Goal: Task Accomplishment & Management: Manage account settings

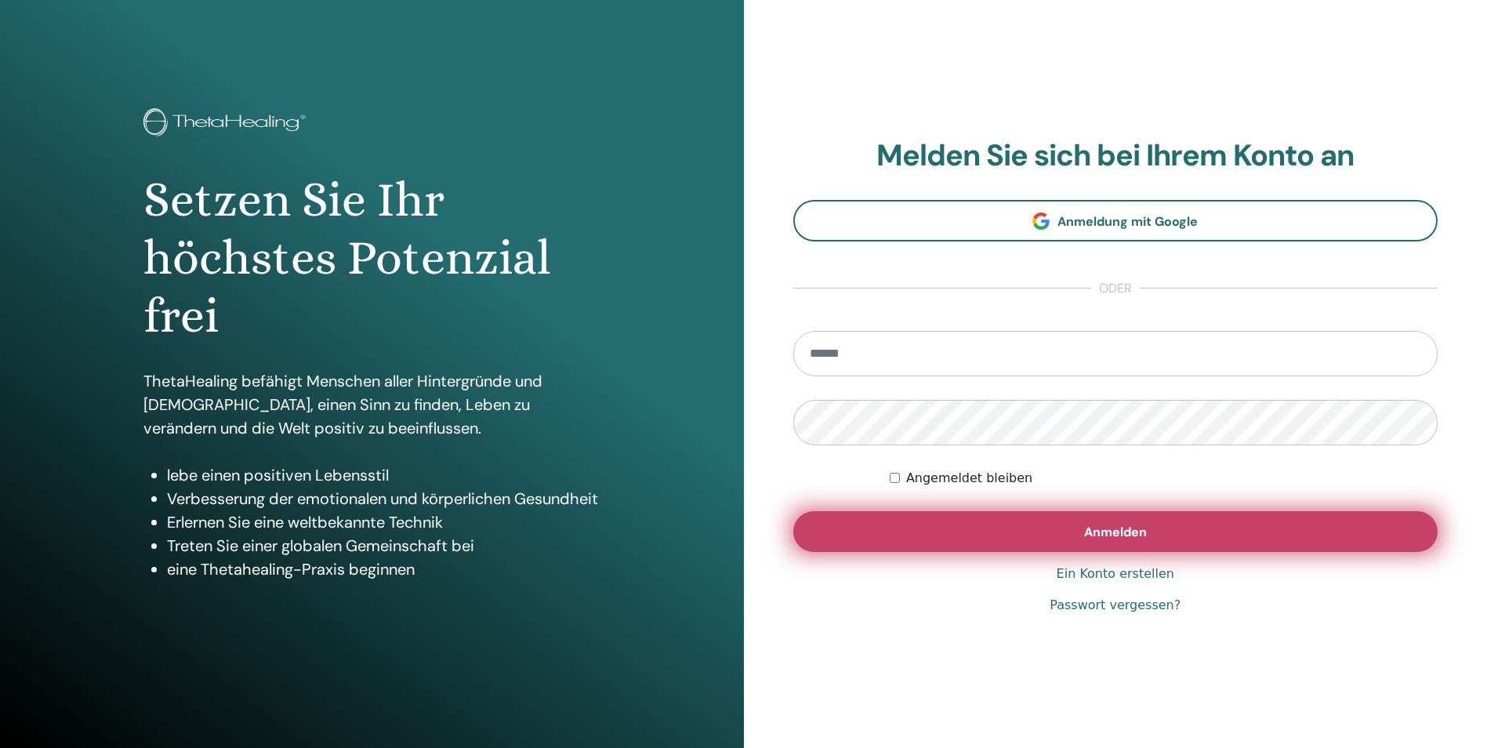
type input "**********"
click at [1077, 534] on button "Anmelden" at bounding box center [1115, 531] width 645 height 41
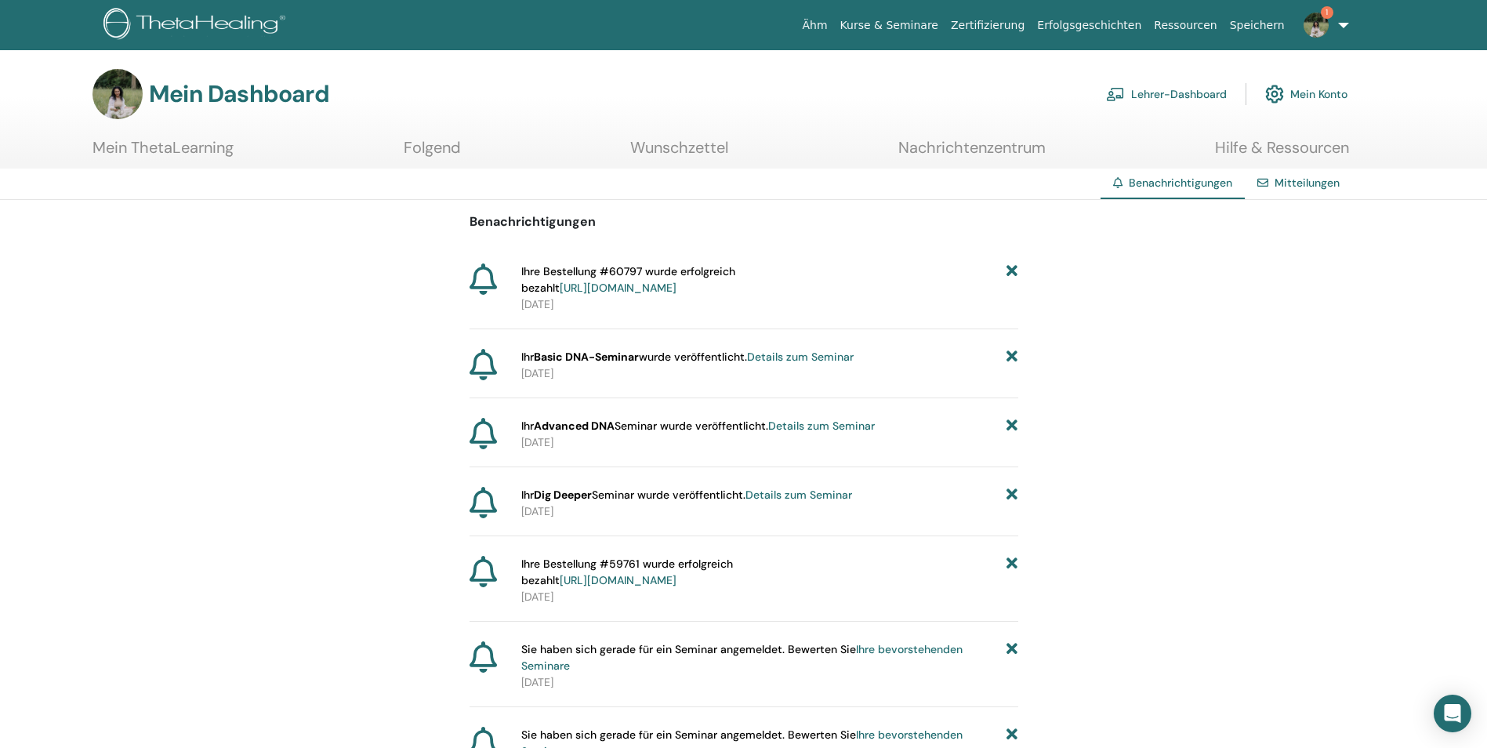
click at [1178, 93] on font "Lehrer-Dashboard" at bounding box center [1179, 94] width 96 height 14
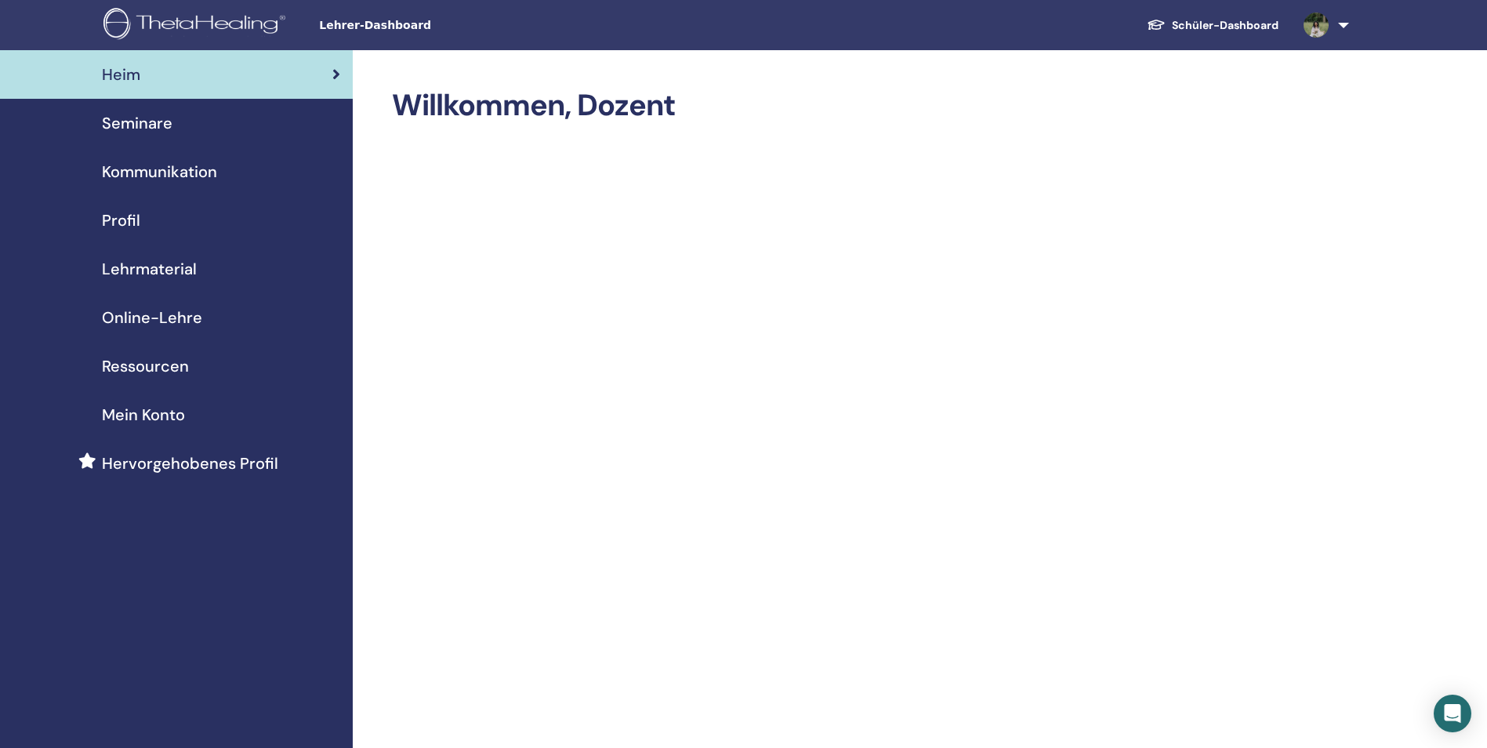
click at [160, 122] on span "Seminare" at bounding box center [137, 123] width 71 height 24
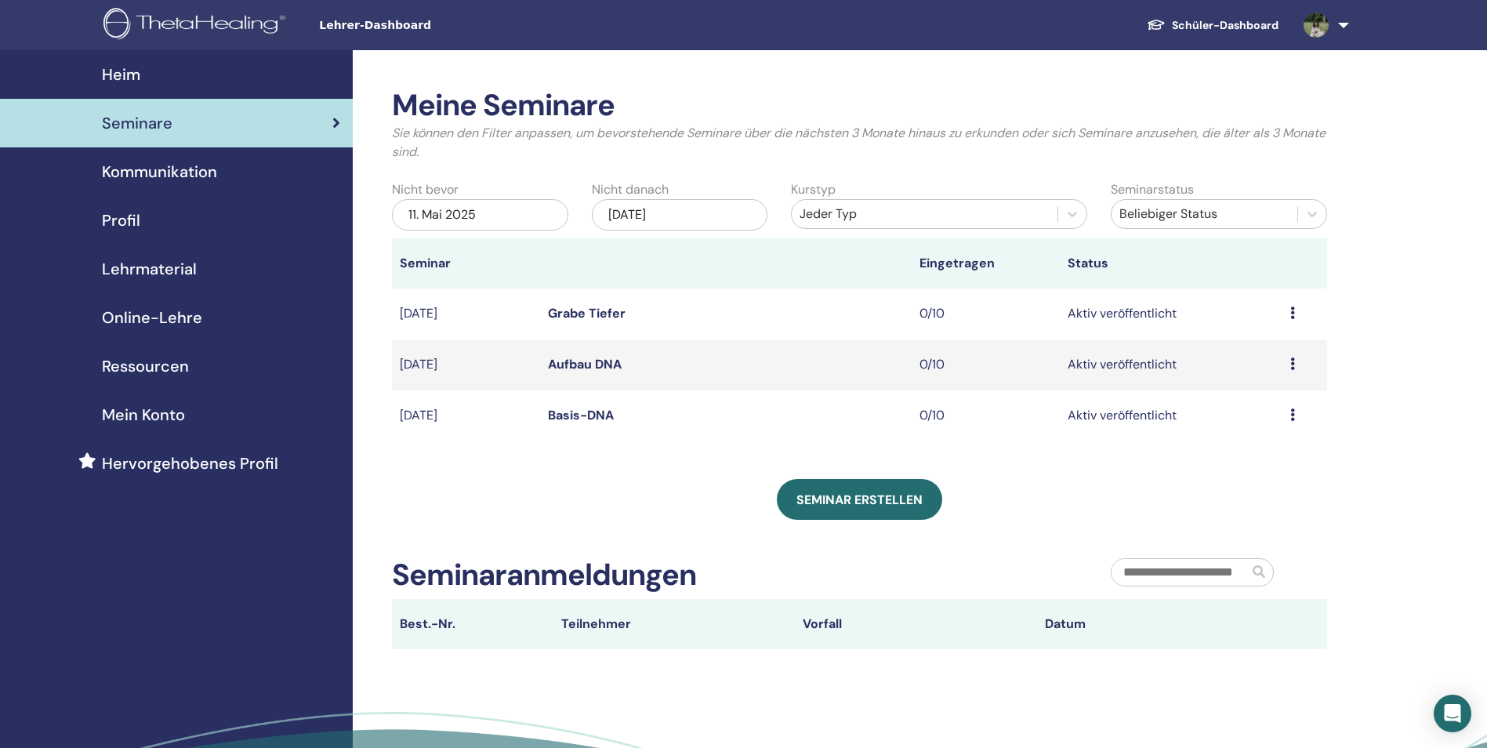
click at [160, 72] on div "Heim" at bounding box center [177, 75] width 328 height 24
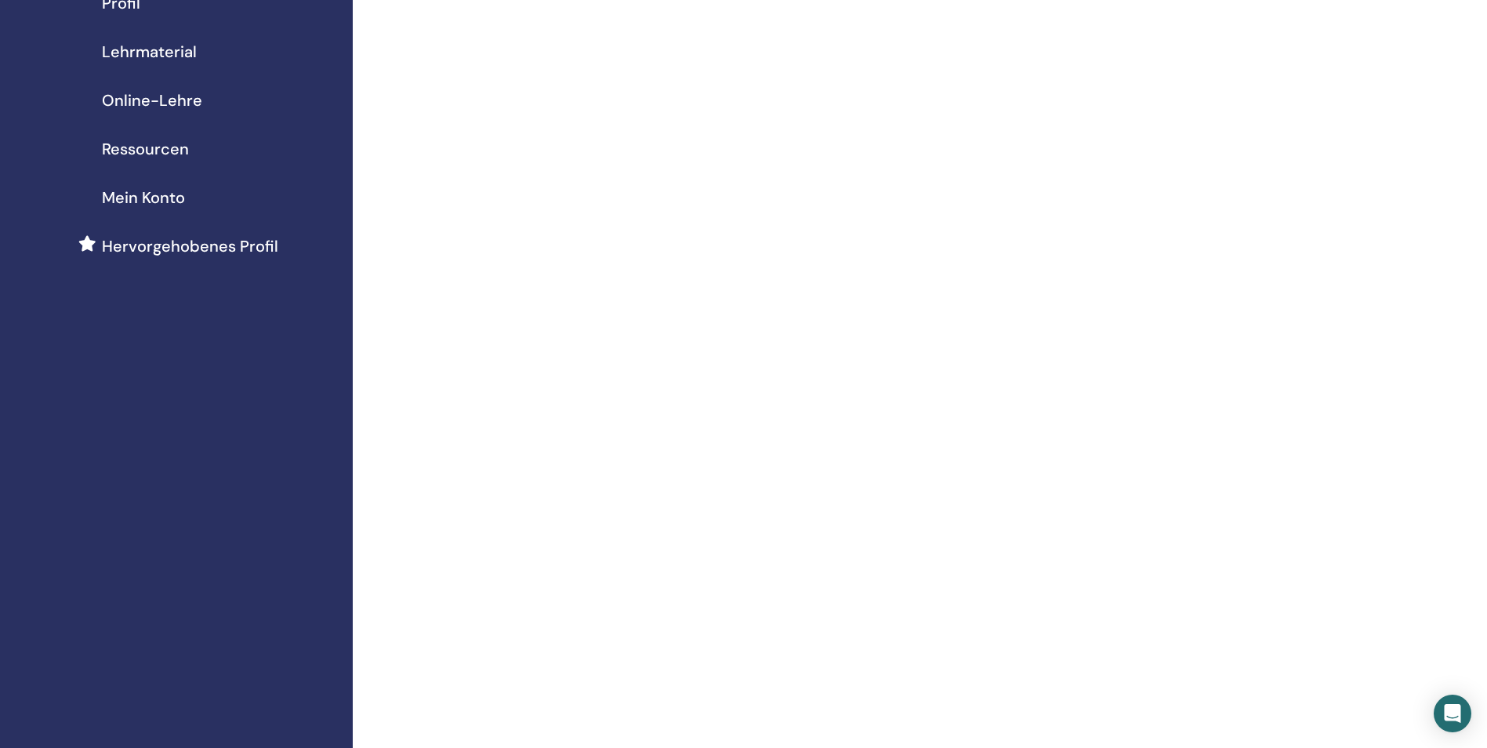
scroll to position [235, 0]
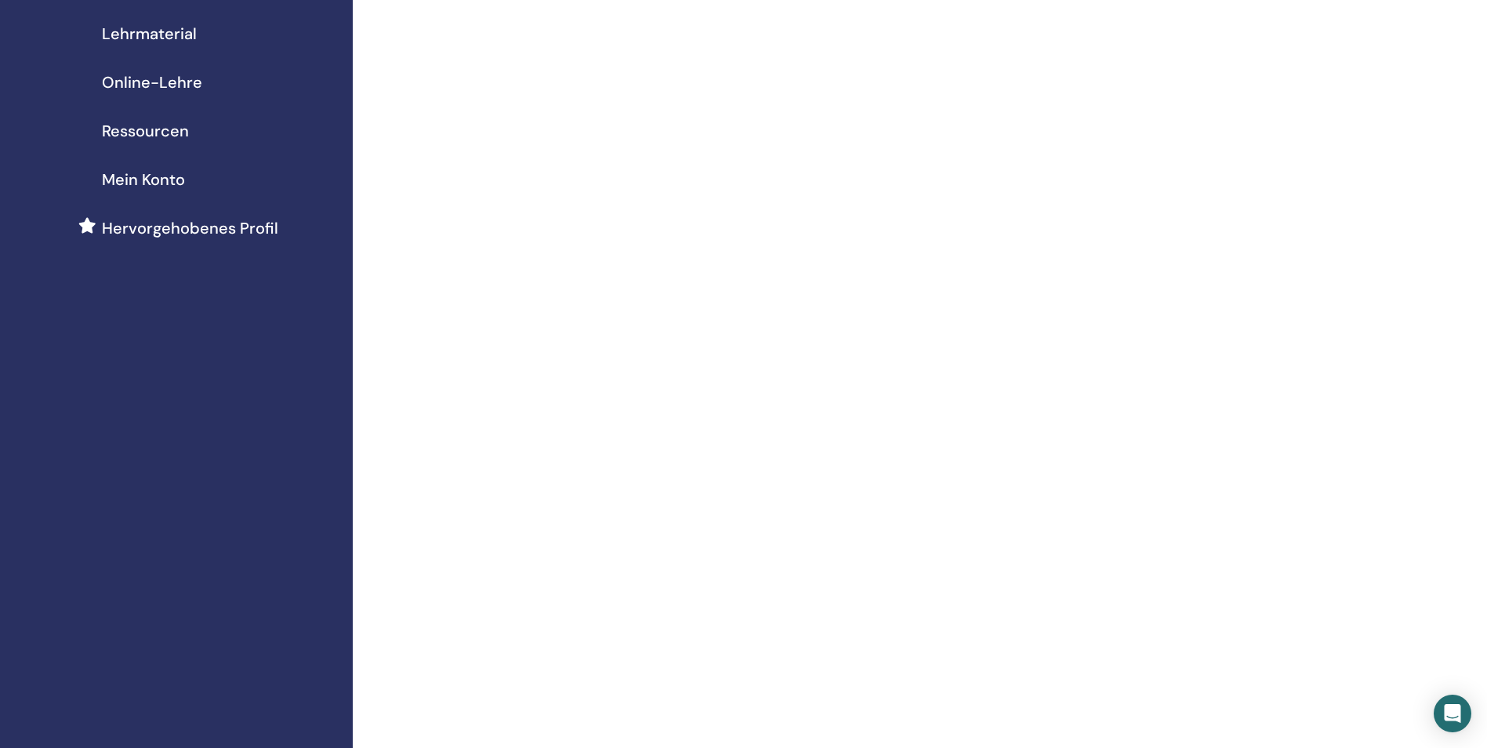
click at [166, 181] on span "Mein Konto" at bounding box center [143, 180] width 83 height 24
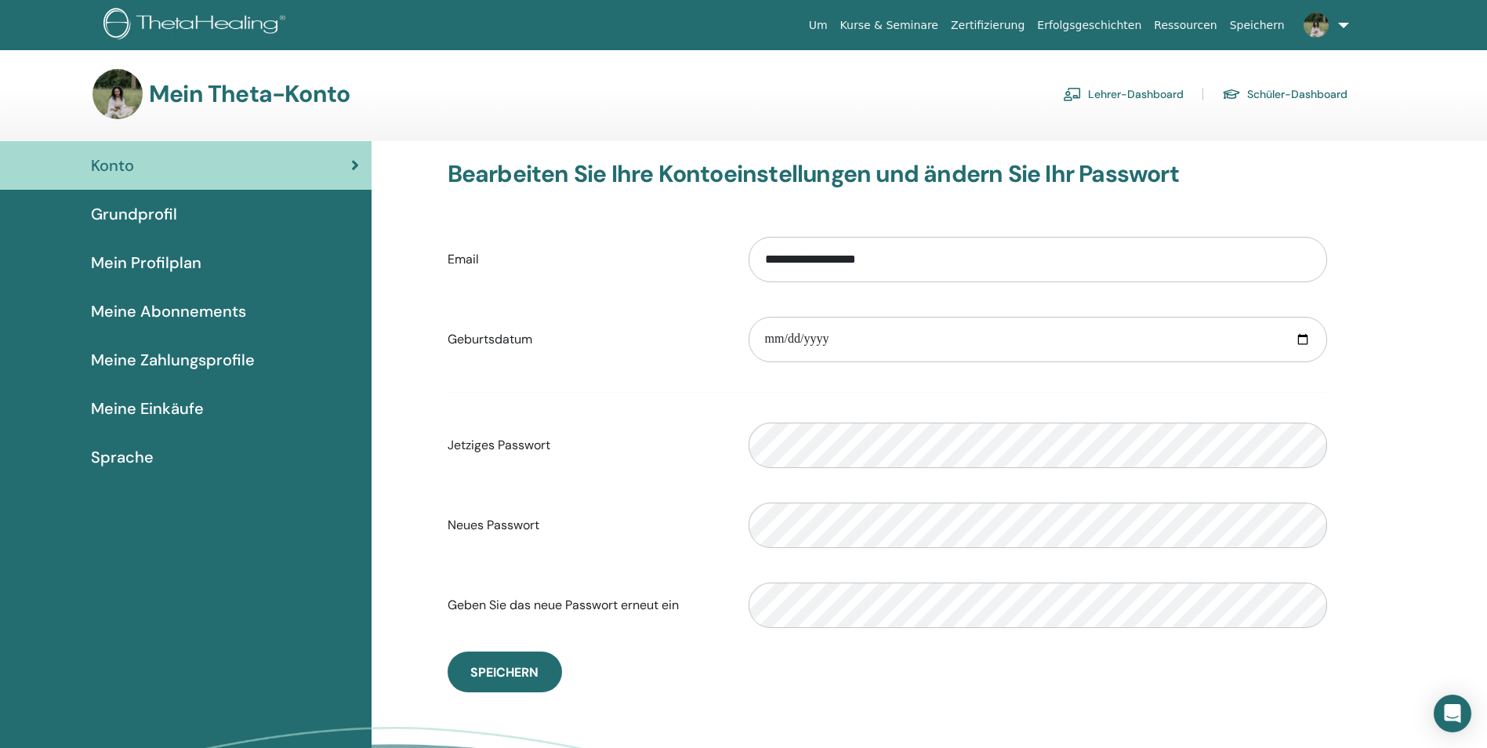
click at [158, 206] on span "Grundprofil" at bounding box center [134, 214] width 86 height 24
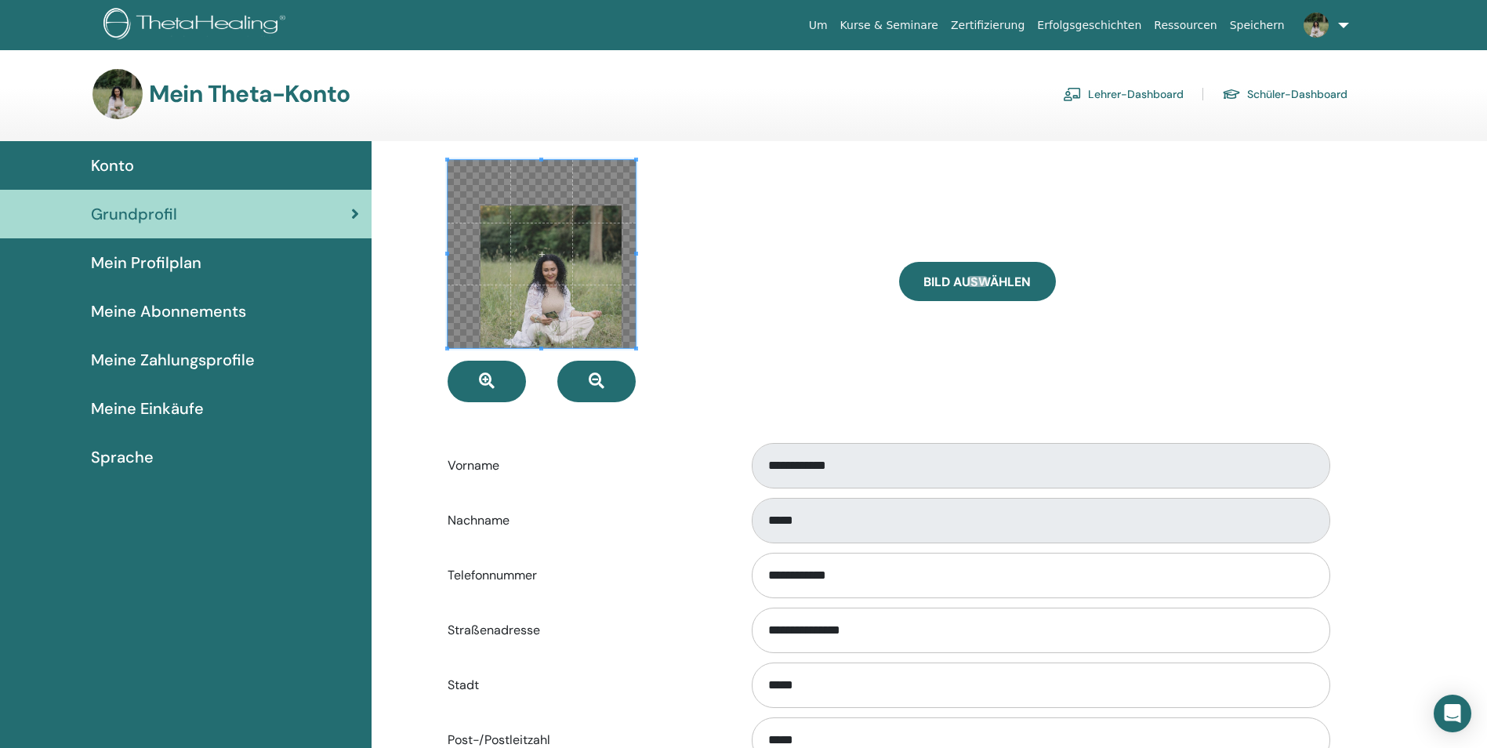
click at [130, 169] on span "Konto" at bounding box center [112, 166] width 43 height 24
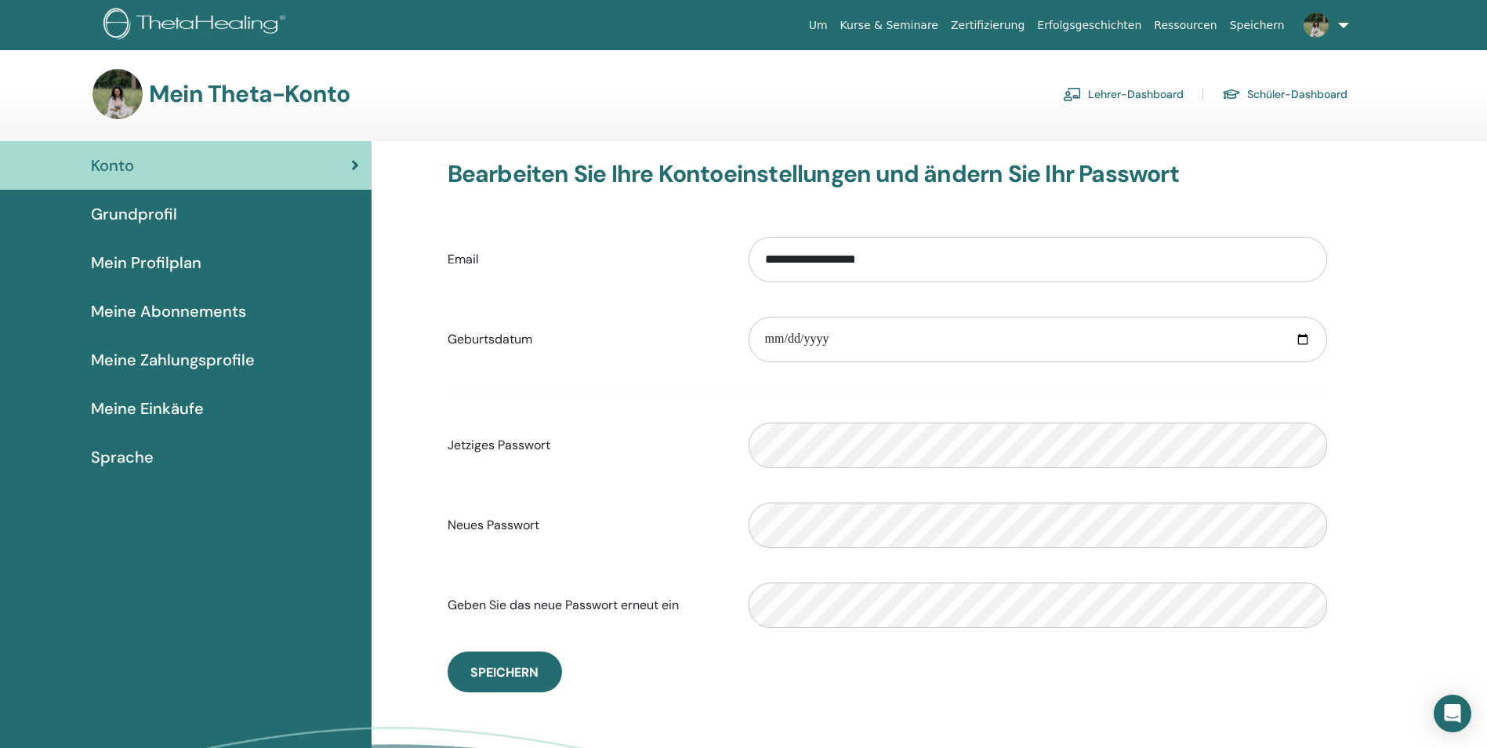
click at [1141, 93] on link "Lehrer-Dashboard" at bounding box center [1123, 94] width 121 height 25
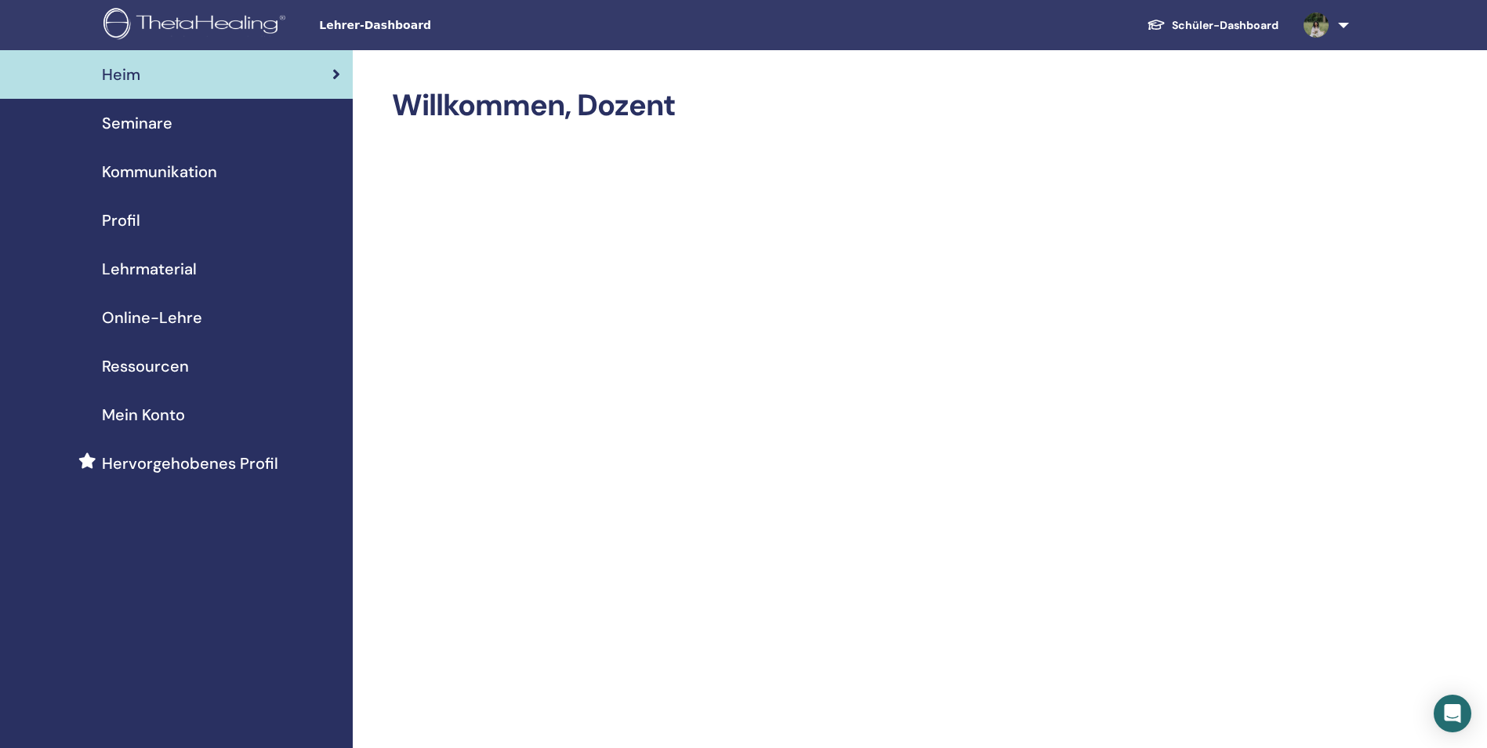
click at [128, 220] on span "Profil" at bounding box center [121, 221] width 38 height 24
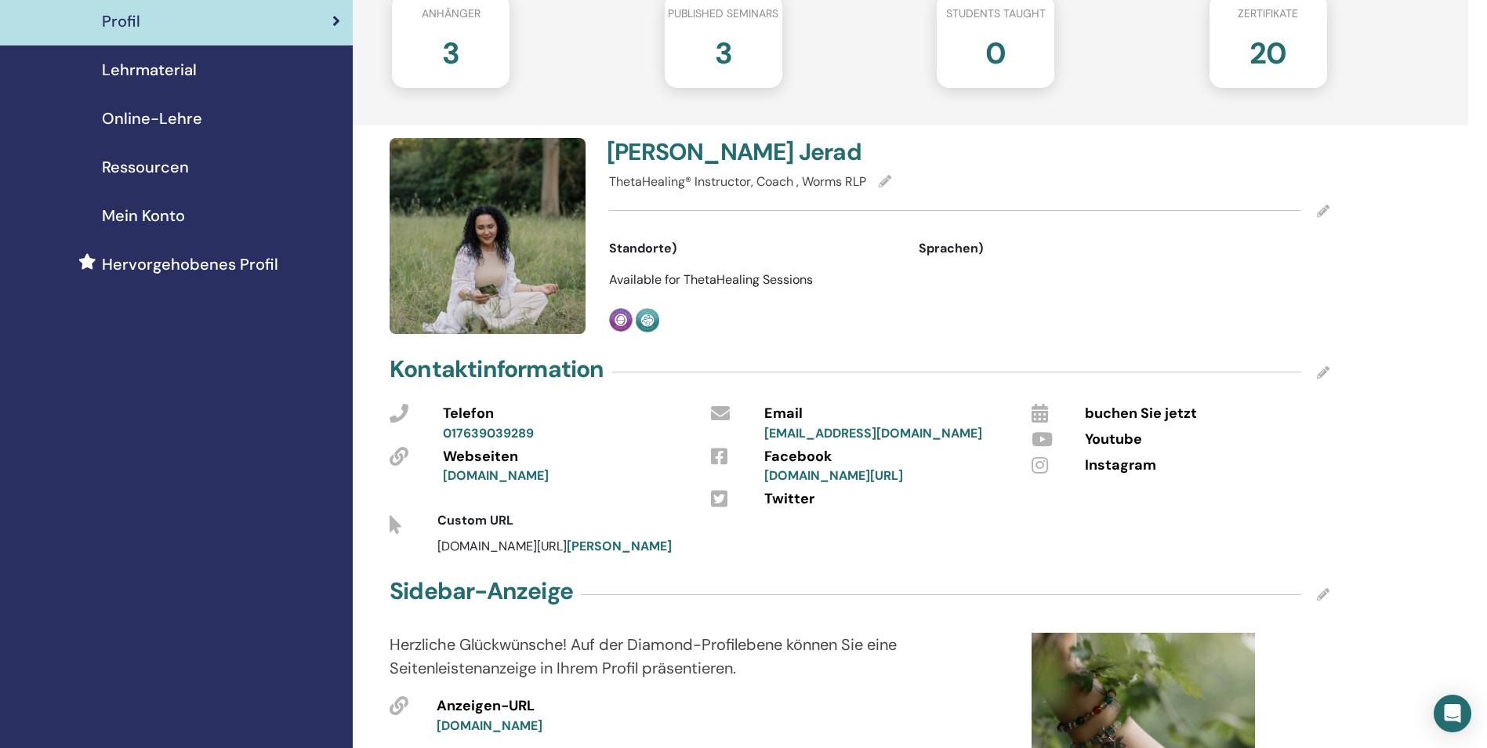
scroll to position [235, 0]
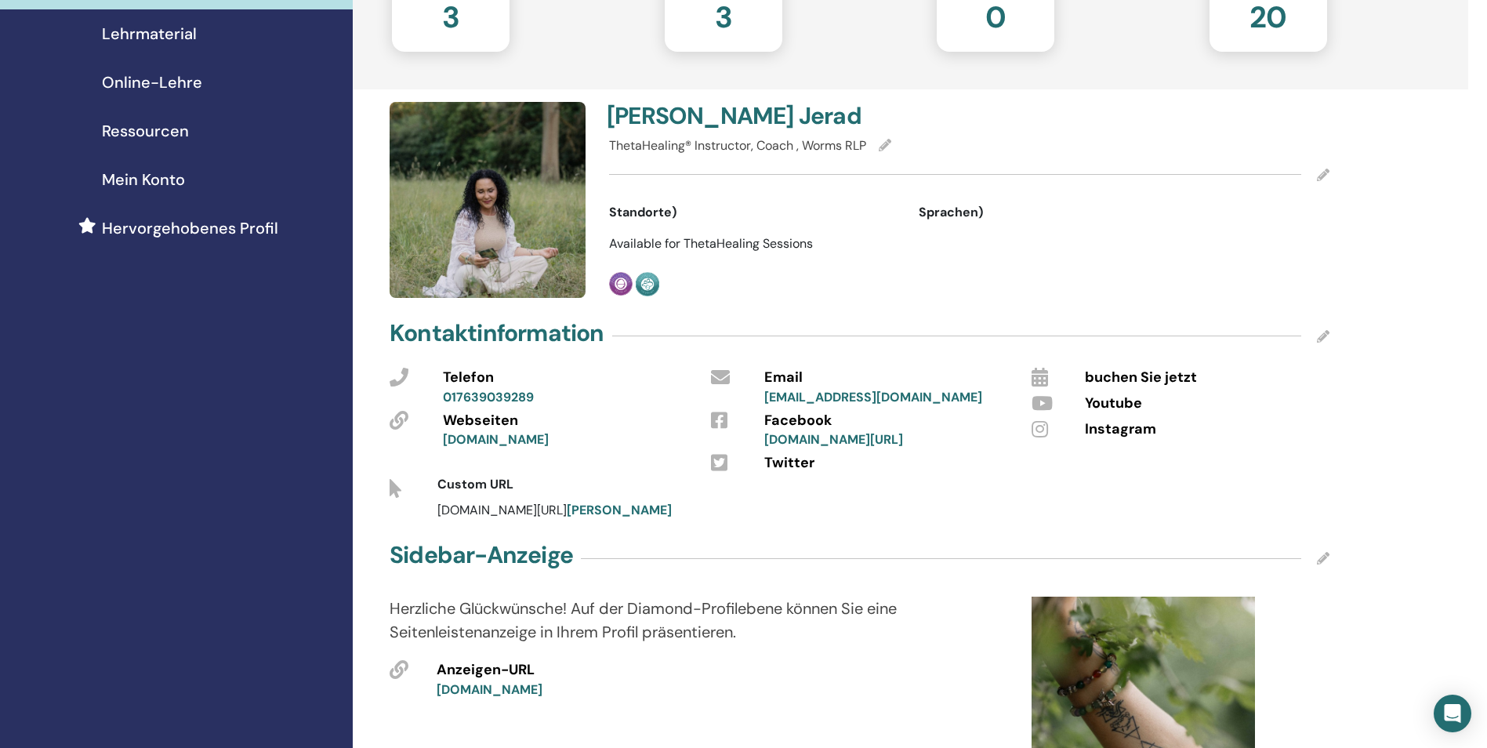
drag, startPoint x: 438, startPoint y: 530, endPoint x: 674, endPoint y: 529, distance: 236.0
click at [674, 520] on div "thetahealing.com/ Bianca-Freia-Jerad" at bounding box center [827, 510] width 803 height 19
drag, startPoint x: 674, startPoint y: 529, endPoint x: 620, endPoint y: 528, distance: 54.1
